Goal: Check status: Check status

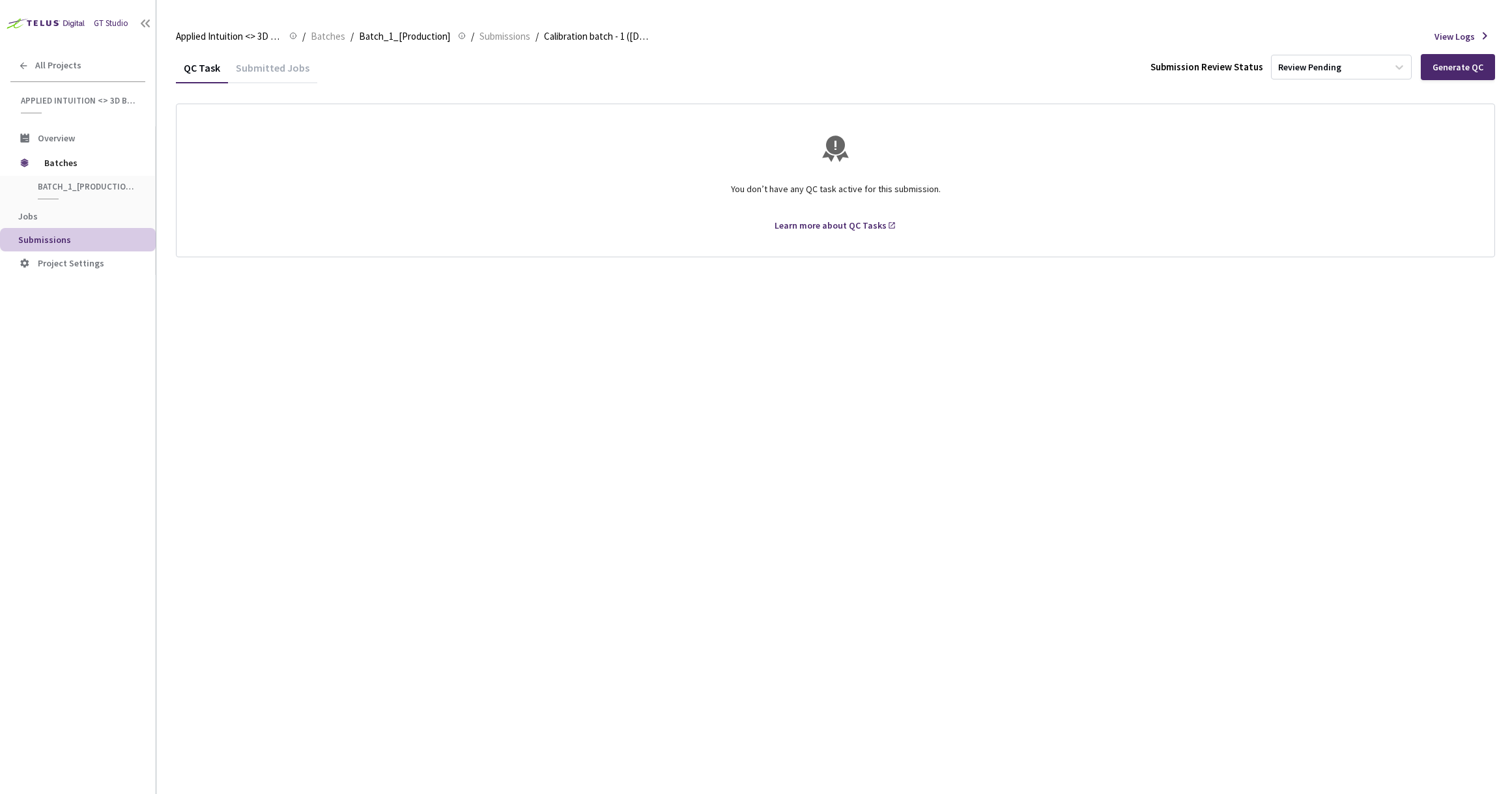
click at [284, 73] on div "Submitted Jobs" at bounding box center [273, 72] width 89 height 22
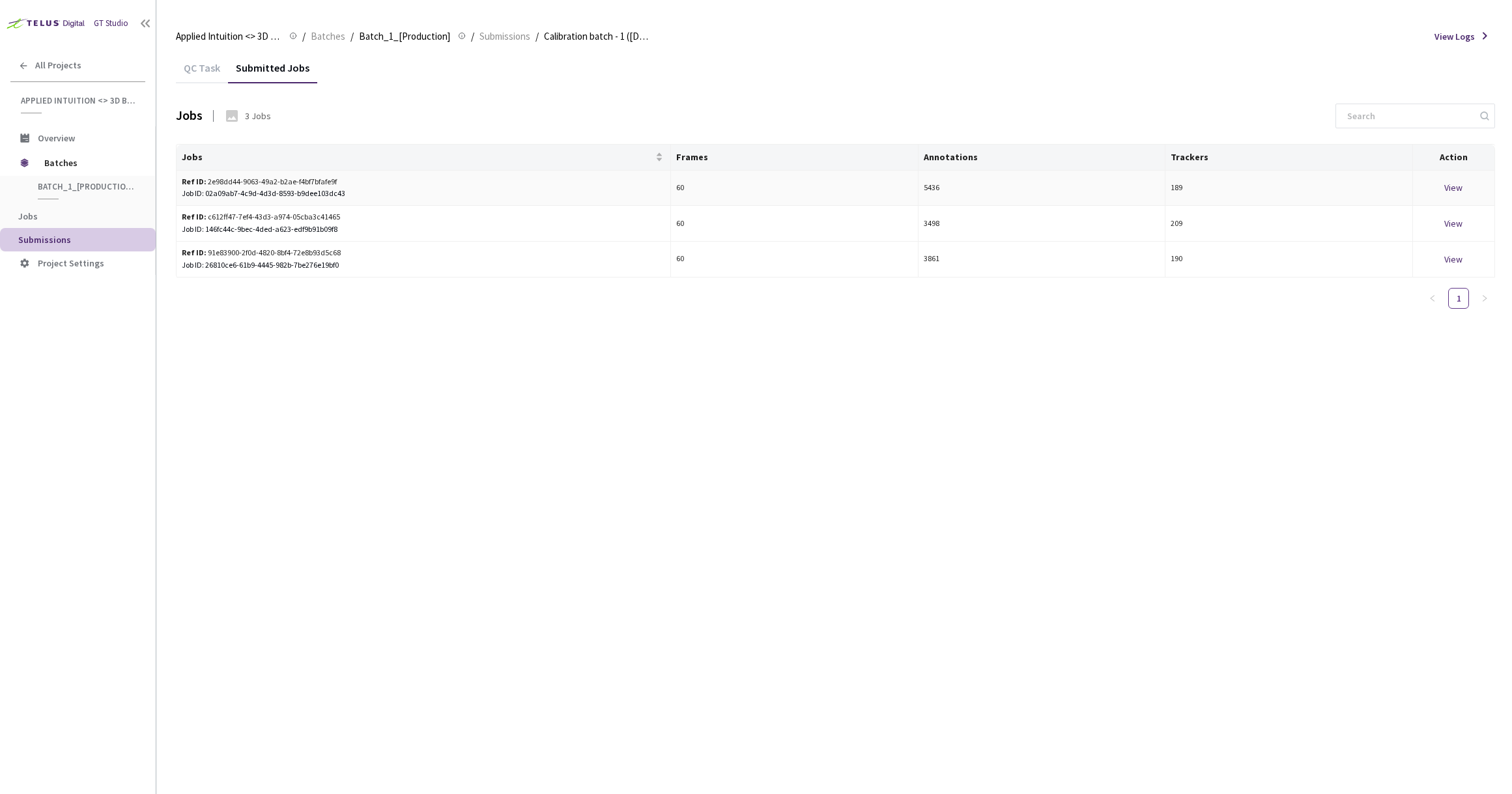
click at [1452, 189] on div "View" at bounding box center [1453, 187] width 71 height 14
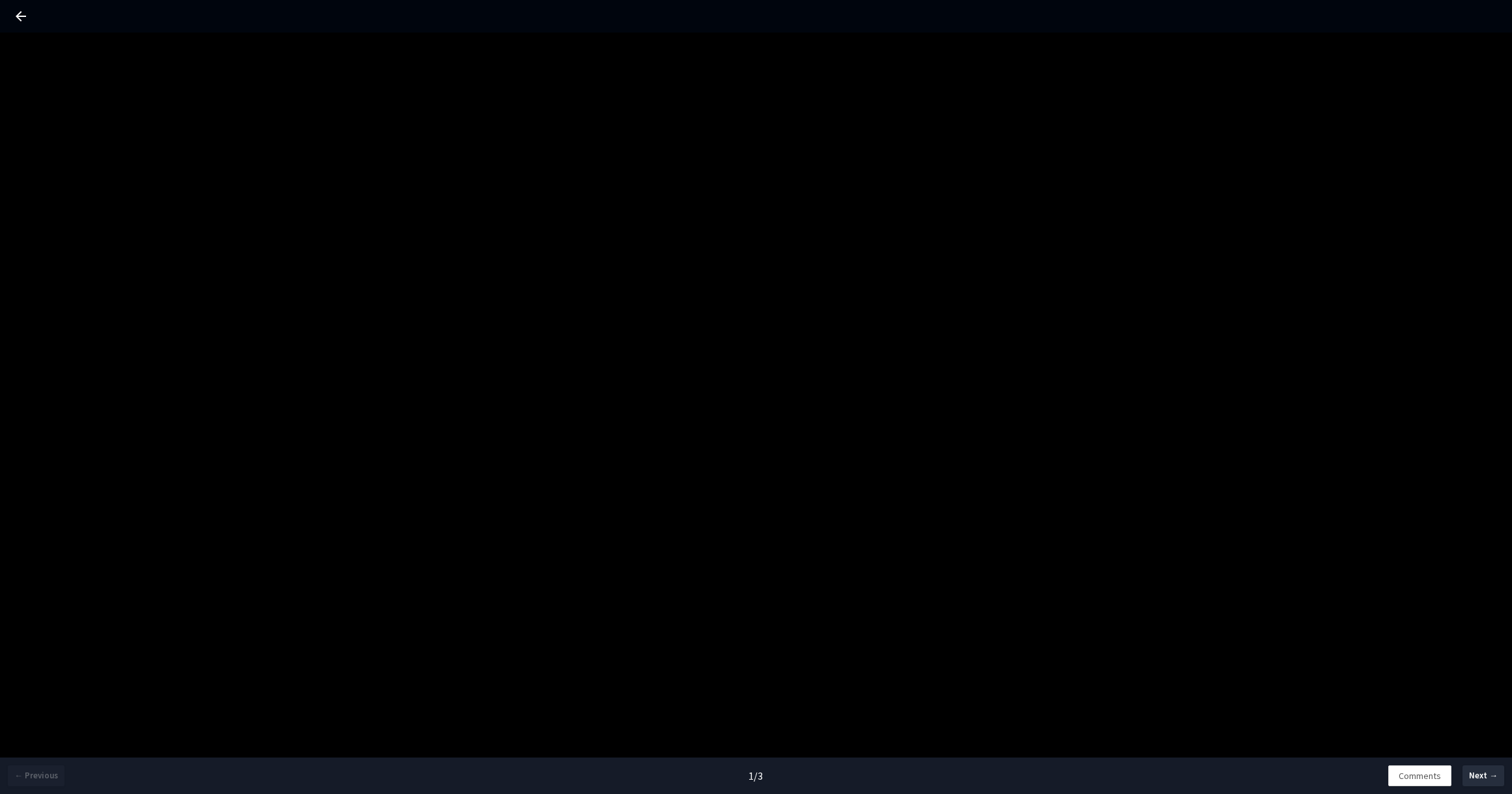
drag, startPoint x: 915, startPoint y: 282, endPoint x: 862, endPoint y: 296, distance: 54.8
click at [798, 291] on div "← Previous 1 / 3 Comments Next →" at bounding box center [756, 429] width 1512 height 794
click at [1495, 786] on div "Comments Next →" at bounding box center [1385, 775] width 252 height 36
click at [1487, 780] on span "Next →" at bounding box center [1482, 776] width 29 height 13
